Goal: Task Accomplishment & Management: Use online tool/utility

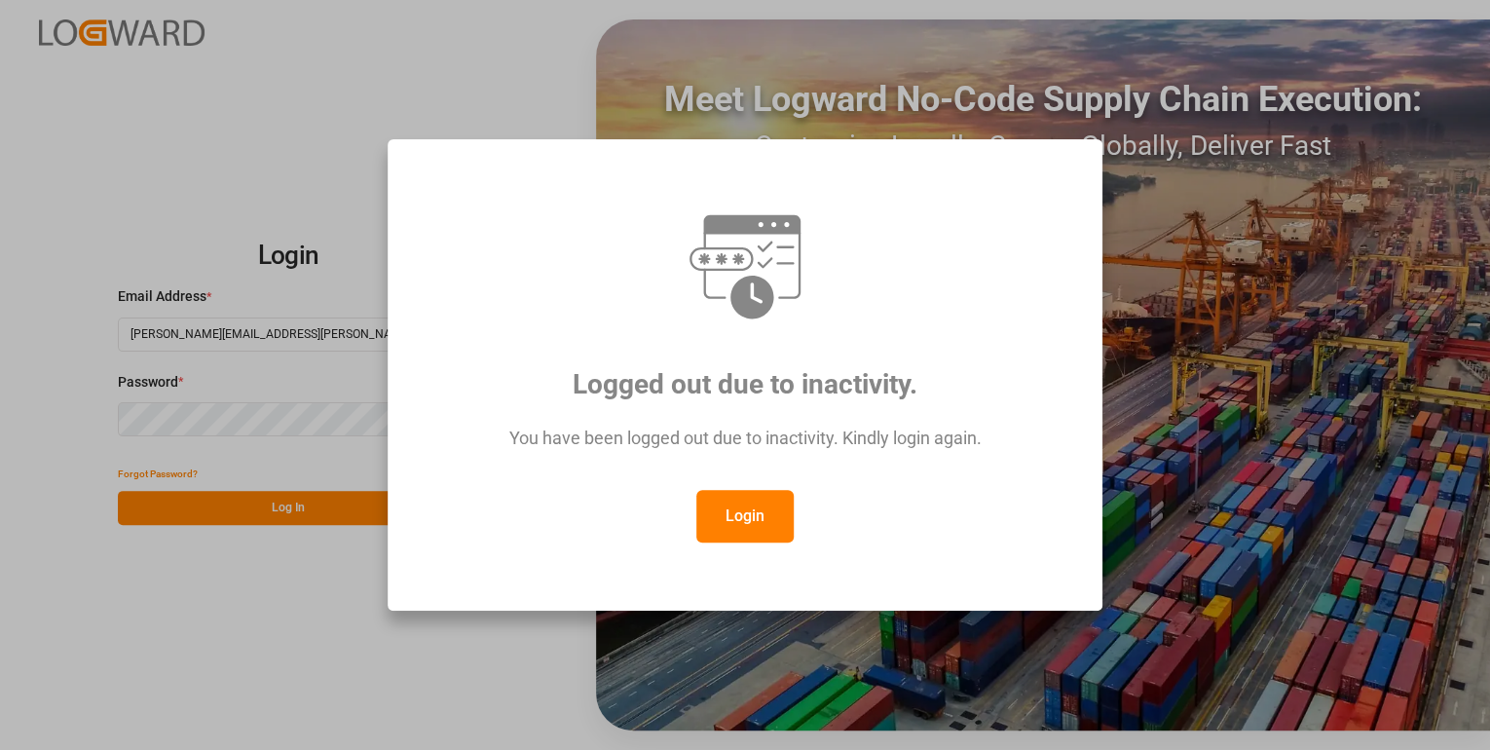
drag, startPoint x: 722, startPoint y: 514, endPoint x: 675, endPoint y: 500, distance: 49.0
click at [722, 513] on button "Login" at bounding box center [744, 516] width 97 height 53
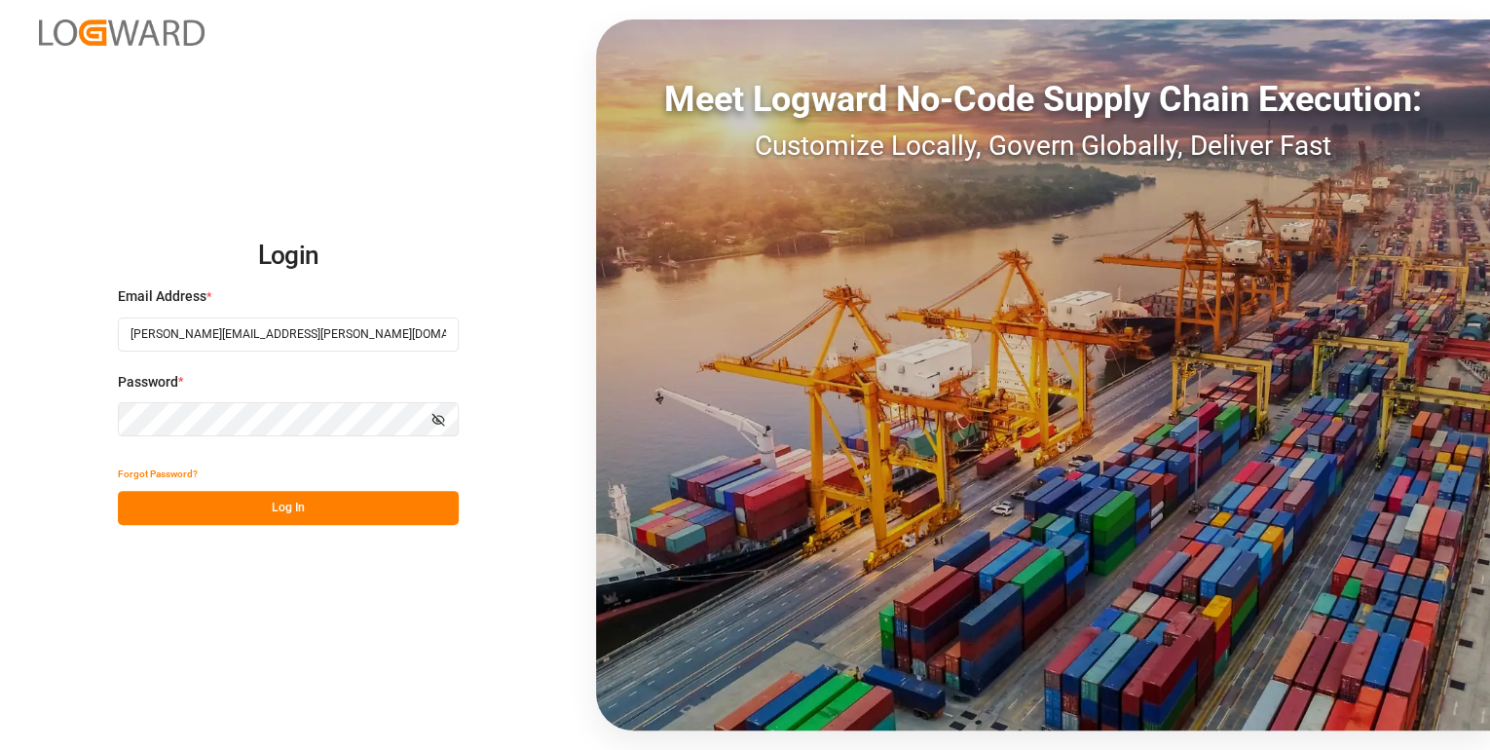
click at [310, 524] on button "Log In" at bounding box center [288, 508] width 341 height 34
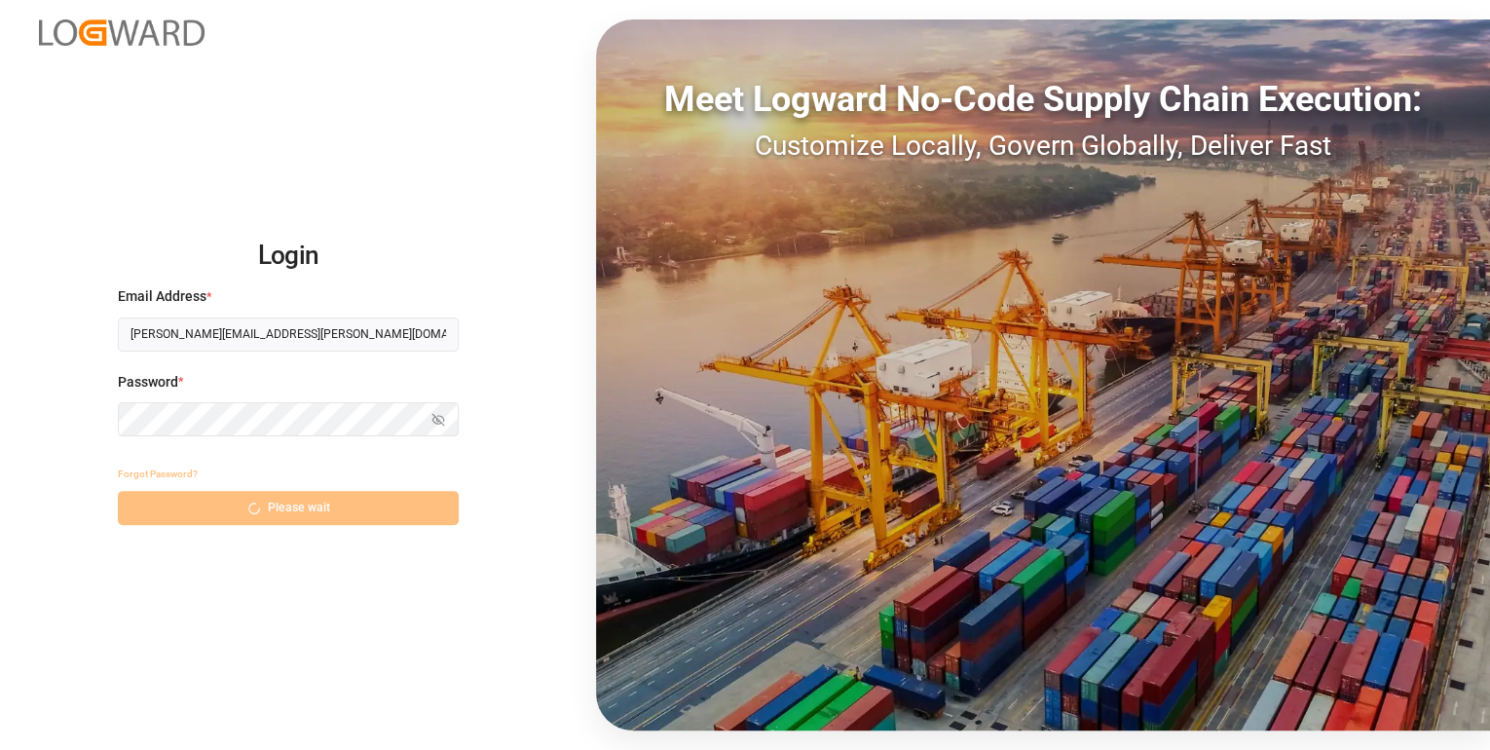
click at [308, 514] on div "Forgot Password? Please wait" at bounding box center [288, 491] width 341 height 68
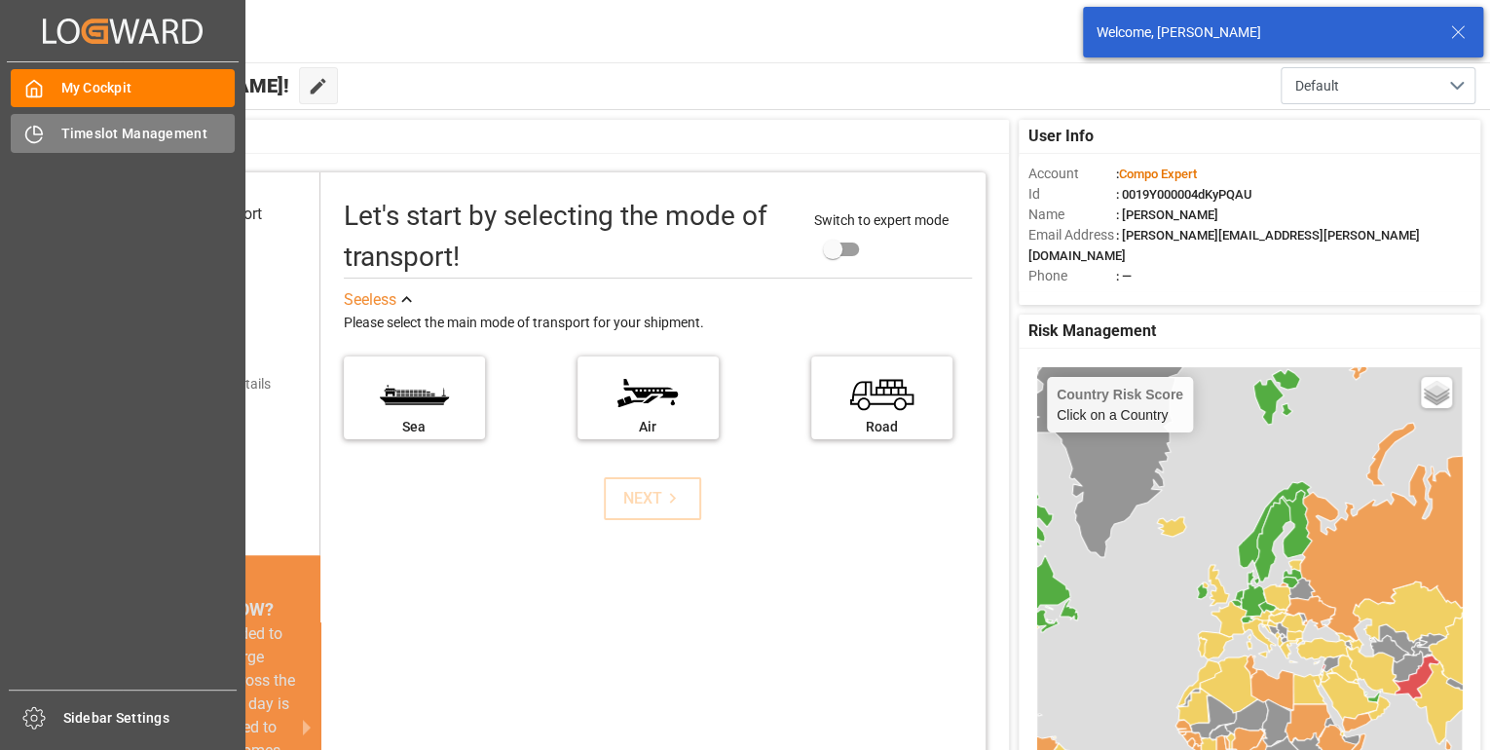
click at [52, 129] on div "Timeslot Management Timeslot Management" at bounding box center [123, 133] width 224 height 38
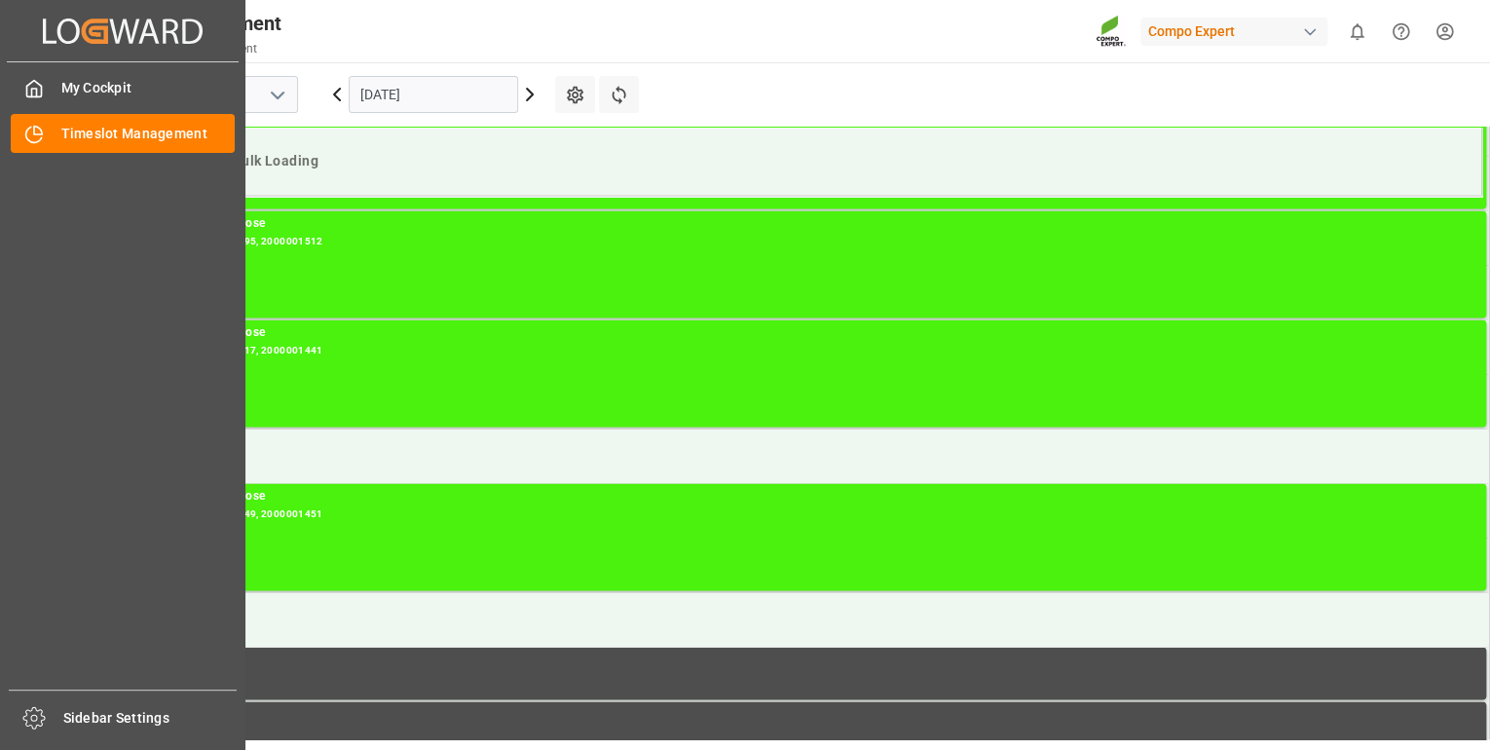
scroll to position [1405, 0]
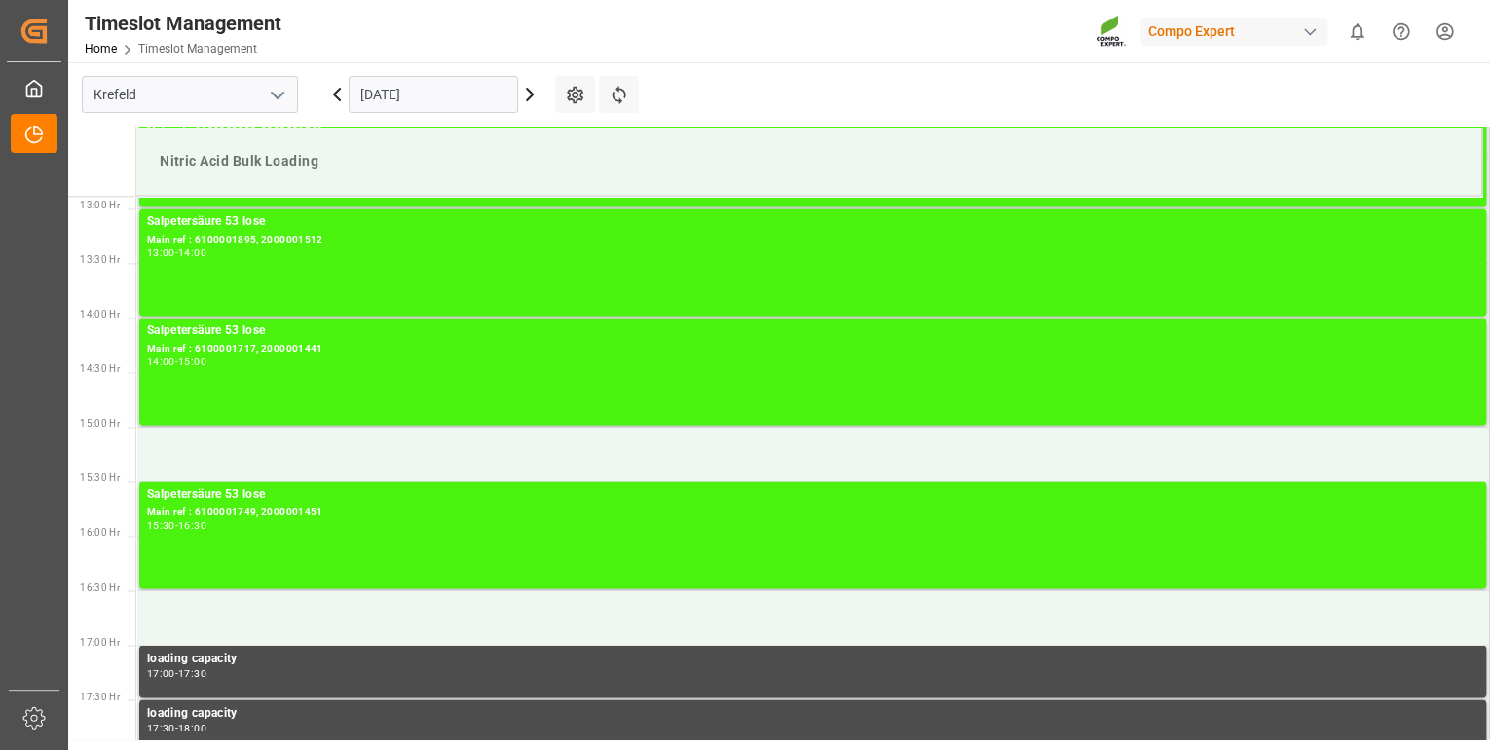
click at [526, 93] on icon at bounding box center [529, 94] width 23 height 23
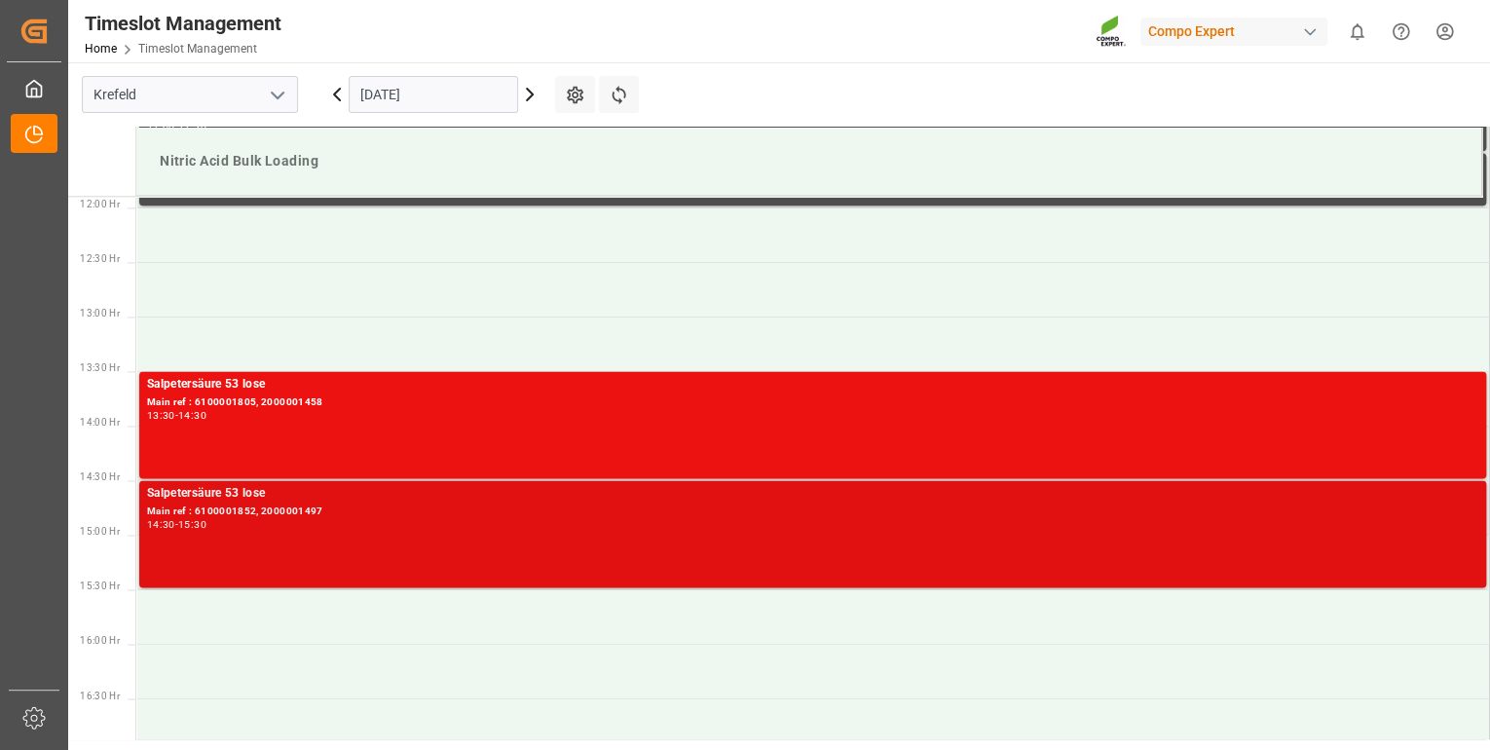
scroll to position [1295, 0]
